Goal: Navigation & Orientation: Go to known website

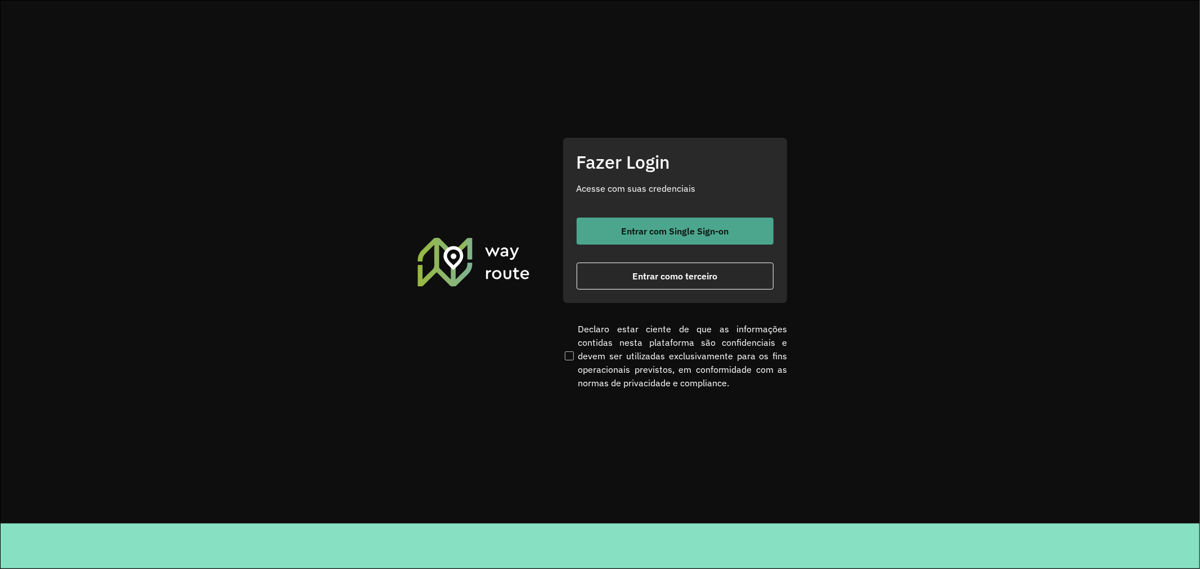
click at [681, 224] on button "Entrar com Single Sign-on" at bounding box center [674, 231] width 197 height 27
